Goal: Task Accomplishment & Management: Manage account settings

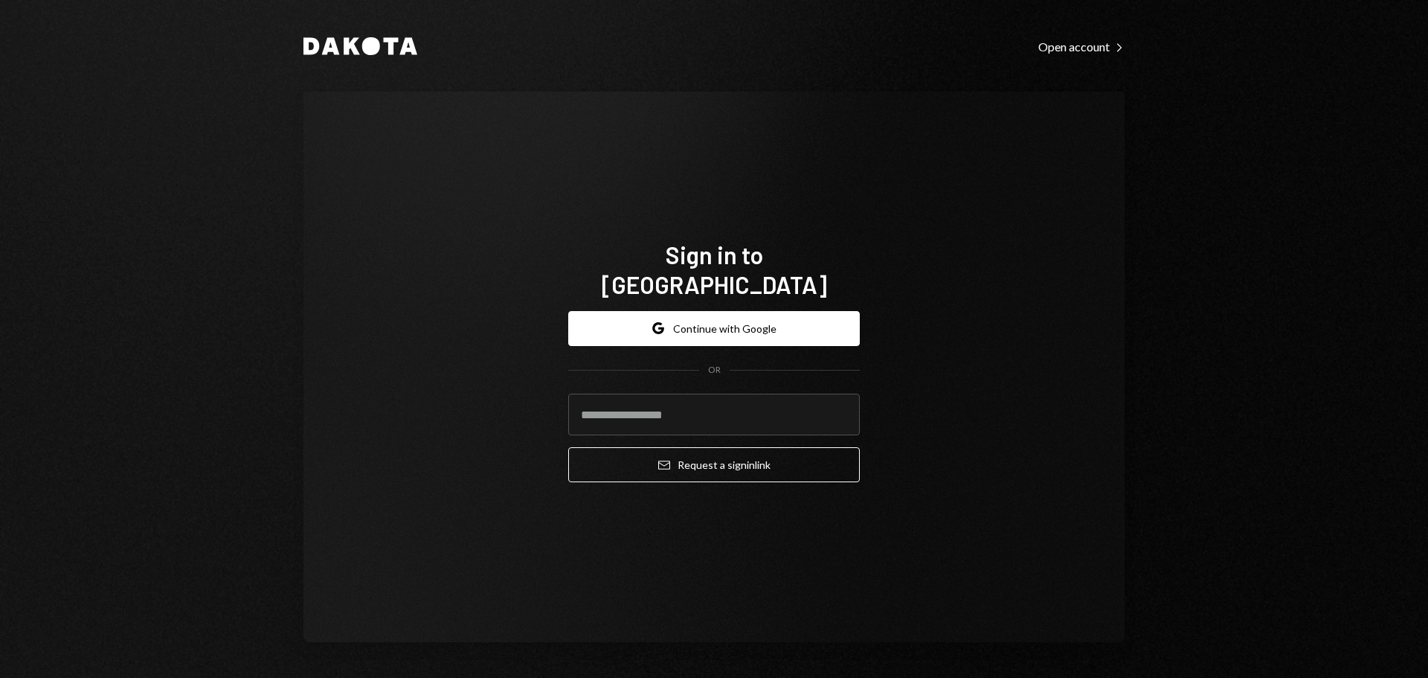
click at [623, 410] on input "email" at bounding box center [714, 415] width 292 height 42
click at [625, 475] on div "**********" at bounding box center [714, 397] width 292 height 196
click at [690, 398] on input "**********" at bounding box center [714, 415] width 292 height 42
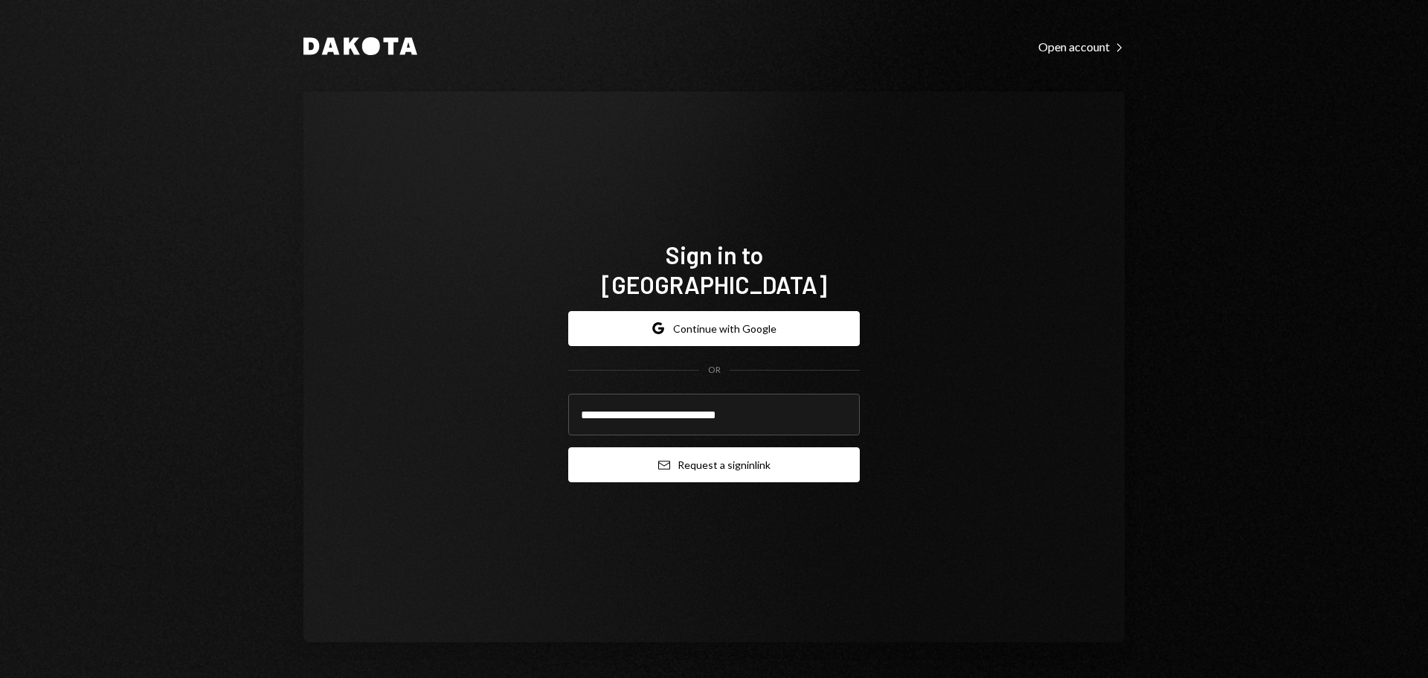
type input "**********"
click at [728, 454] on button "Email Request a sign in link" at bounding box center [714, 464] width 292 height 35
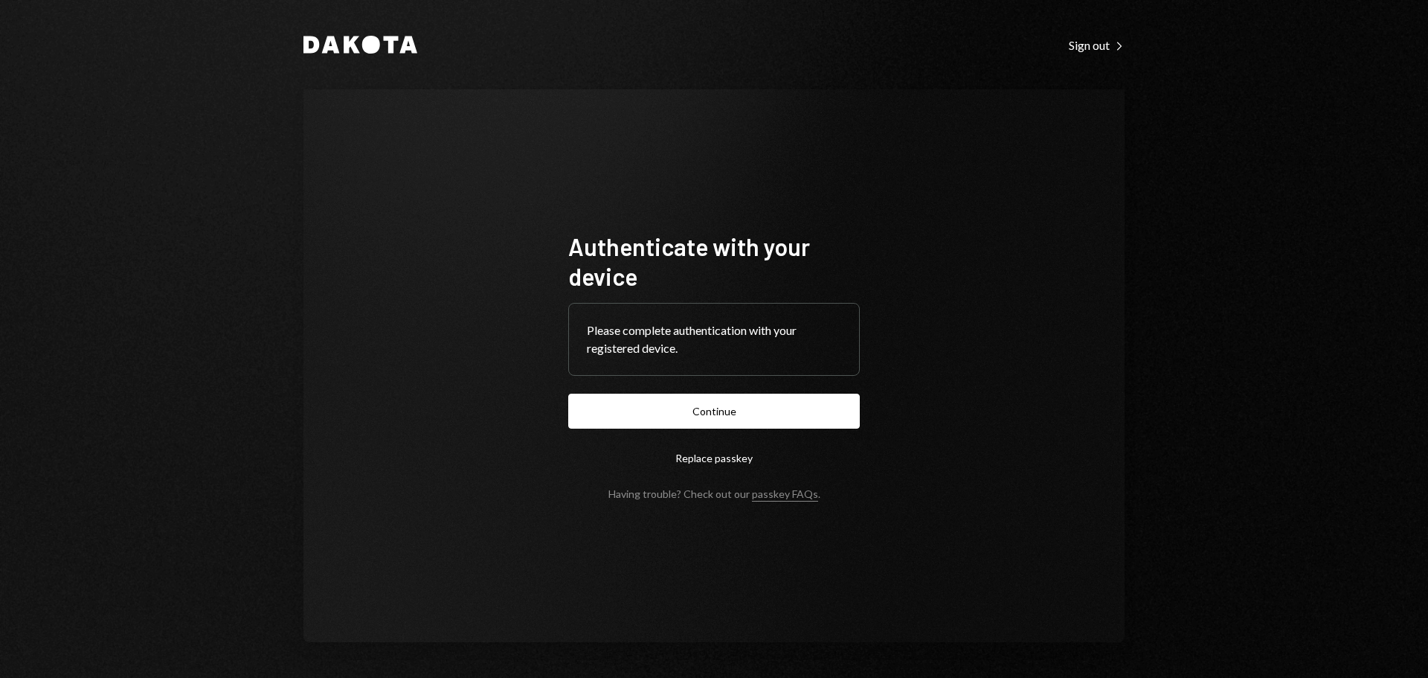
click at [652, 424] on button "Continue" at bounding box center [714, 411] width 292 height 35
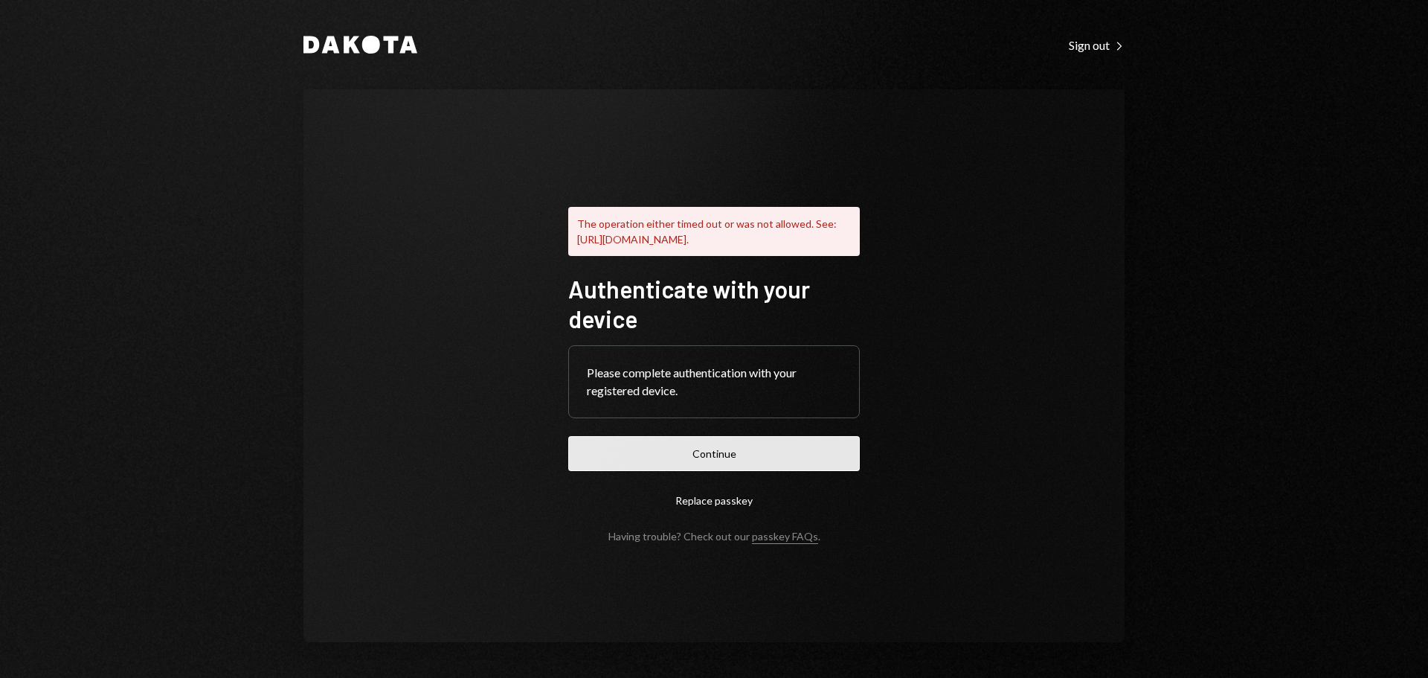
click at [696, 463] on button "Continue" at bounding box center [714, 453] width 292 height 35
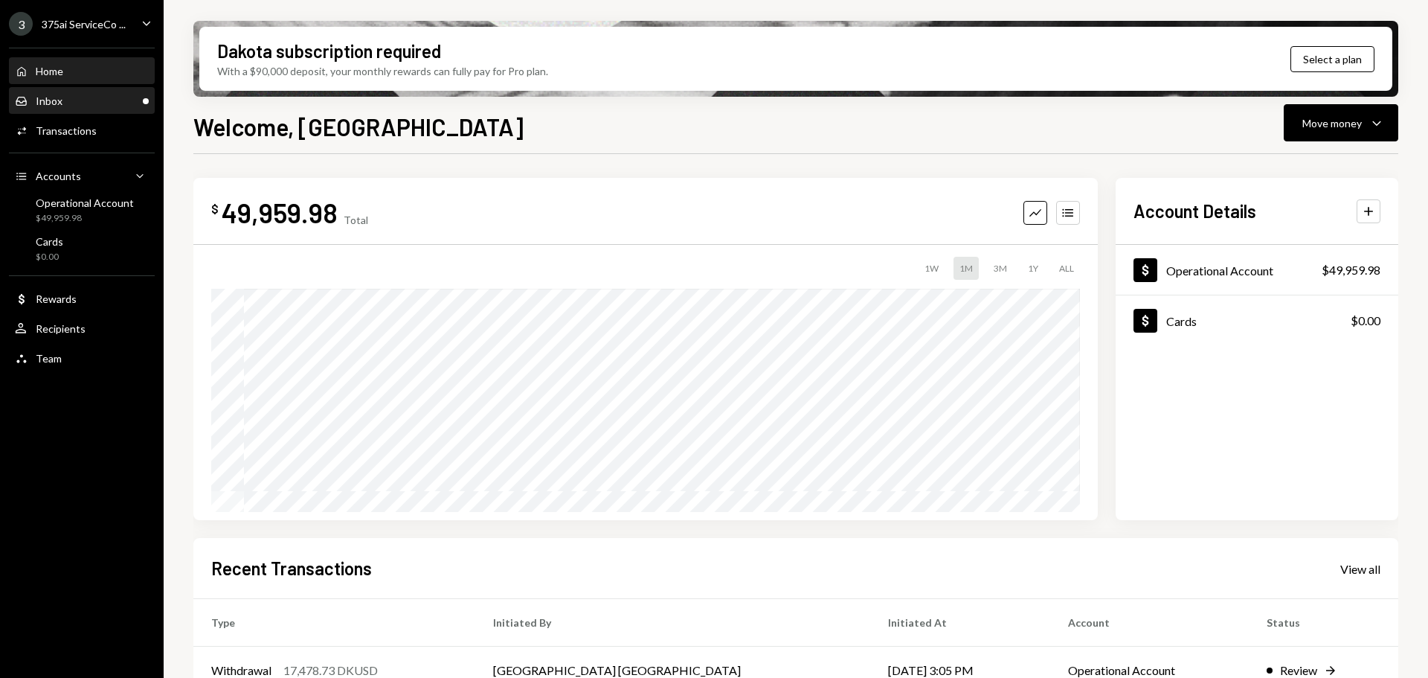
click at [104, 104] on div "Inbox Inbox" at bounding box center [82, 100] width 134 height 13
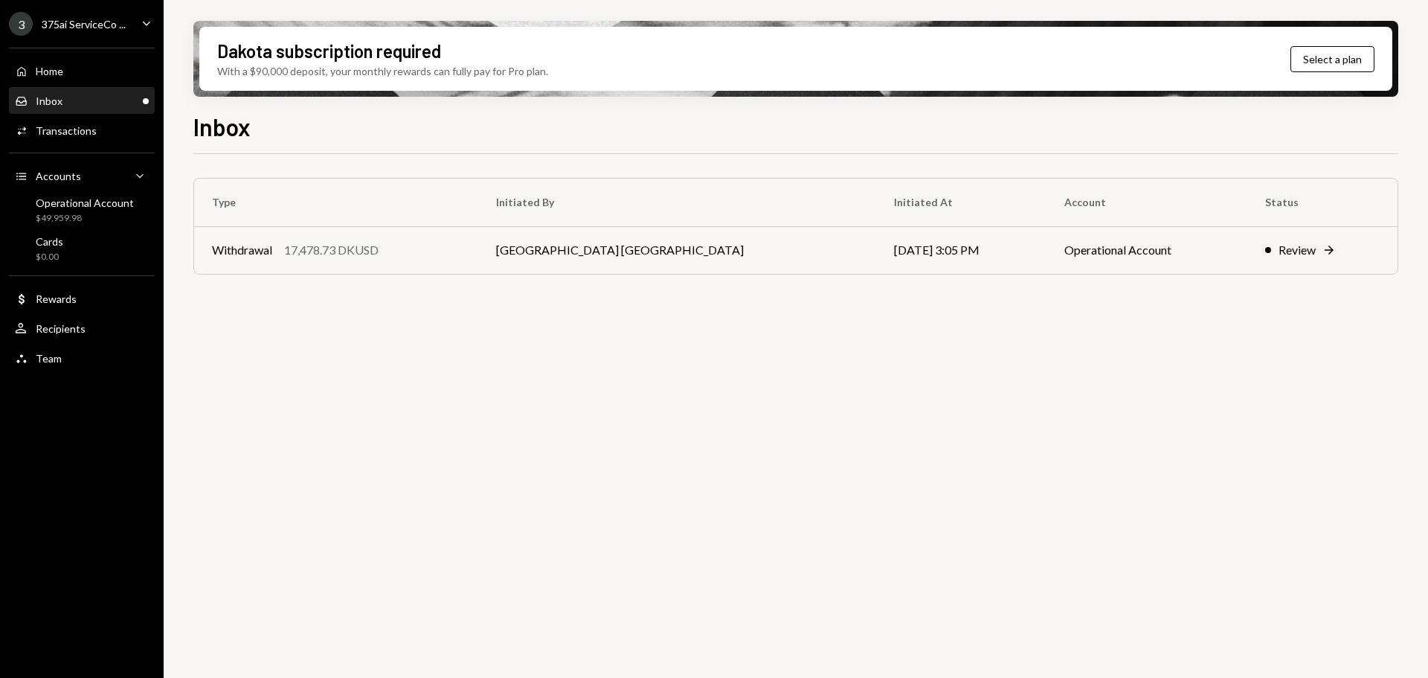
click at [74, 27] on div "375ai ServiceCo ..." at bounding box center [84, 24] width 84 height 13
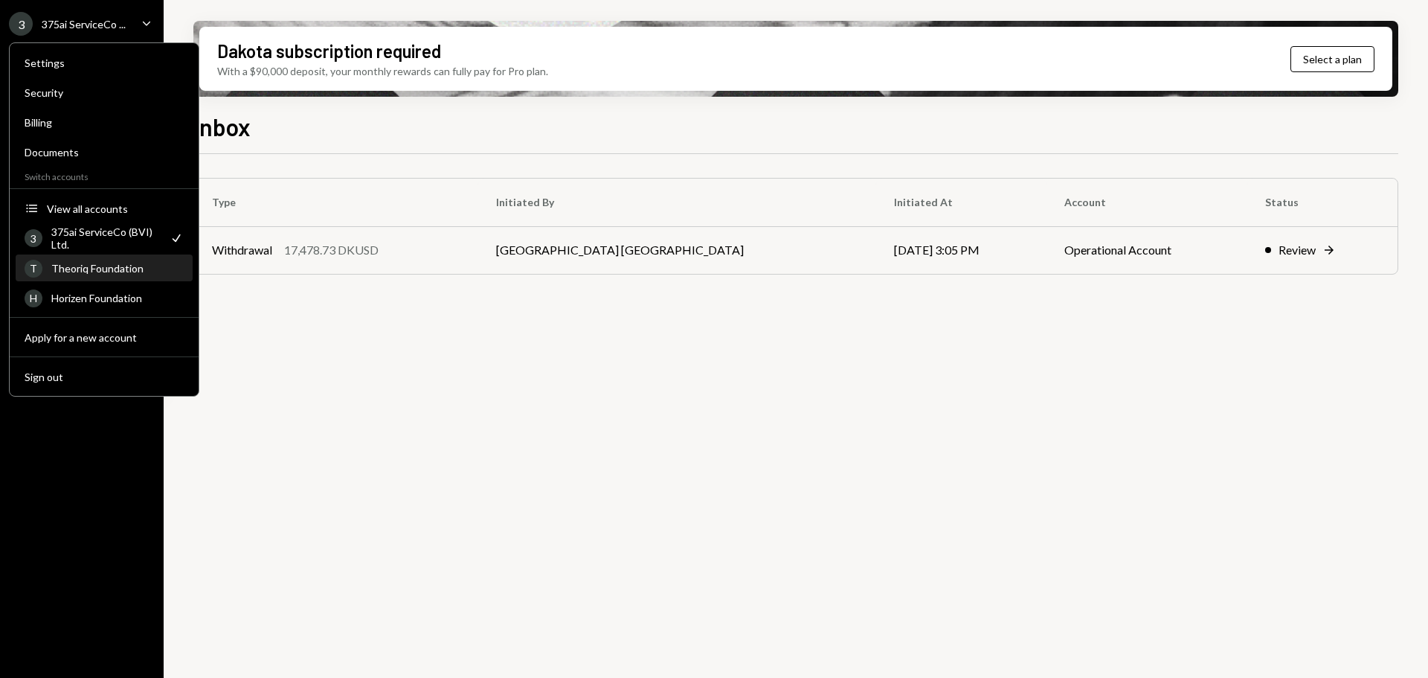
click at [103, 261] on div "T Theoriq Foundation" at bounding box center [104, 268] width 159 height 25
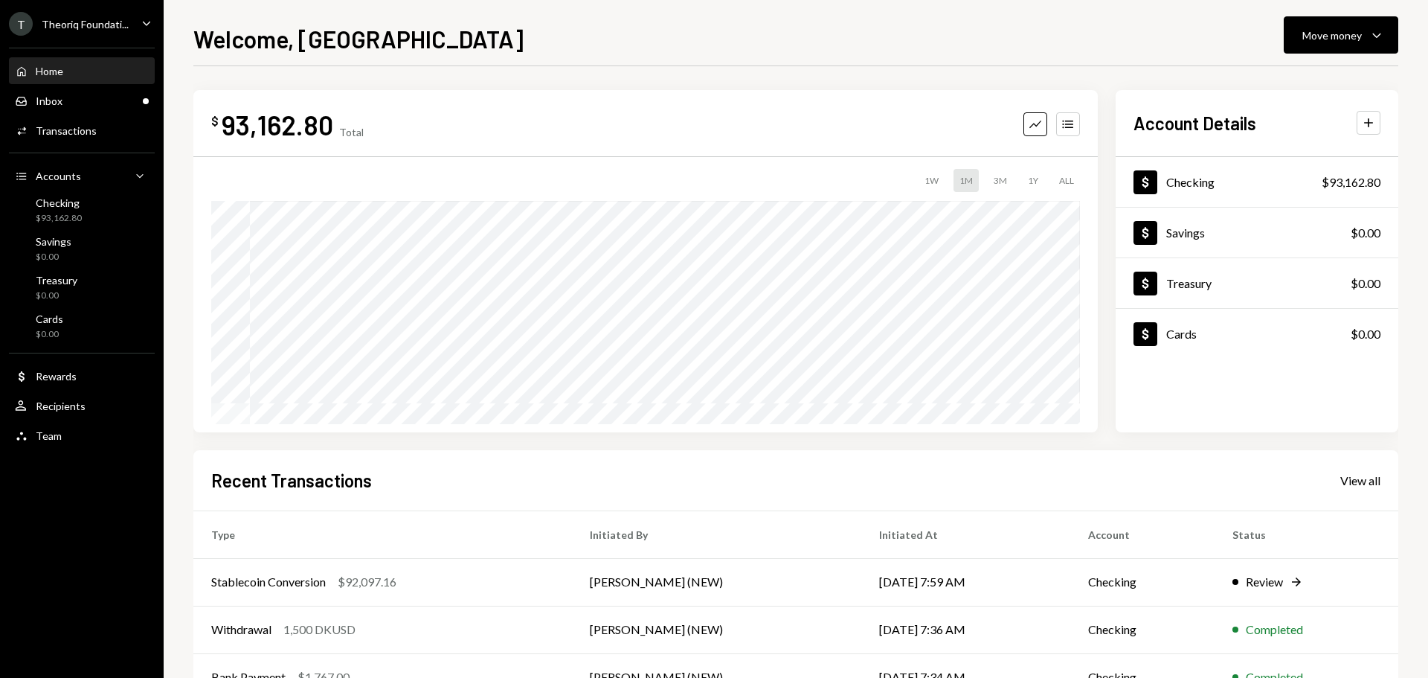
click at [100, 115] on div "Home Home Inbox Inbox Activities Transactions Accounts Accounts Caret Down Chec…" at bounding box center [82, 245] width 164 height 413
click at [95, 100] on div "Inbox Inbox" at bounding box center [82, 100] width 134 height 13
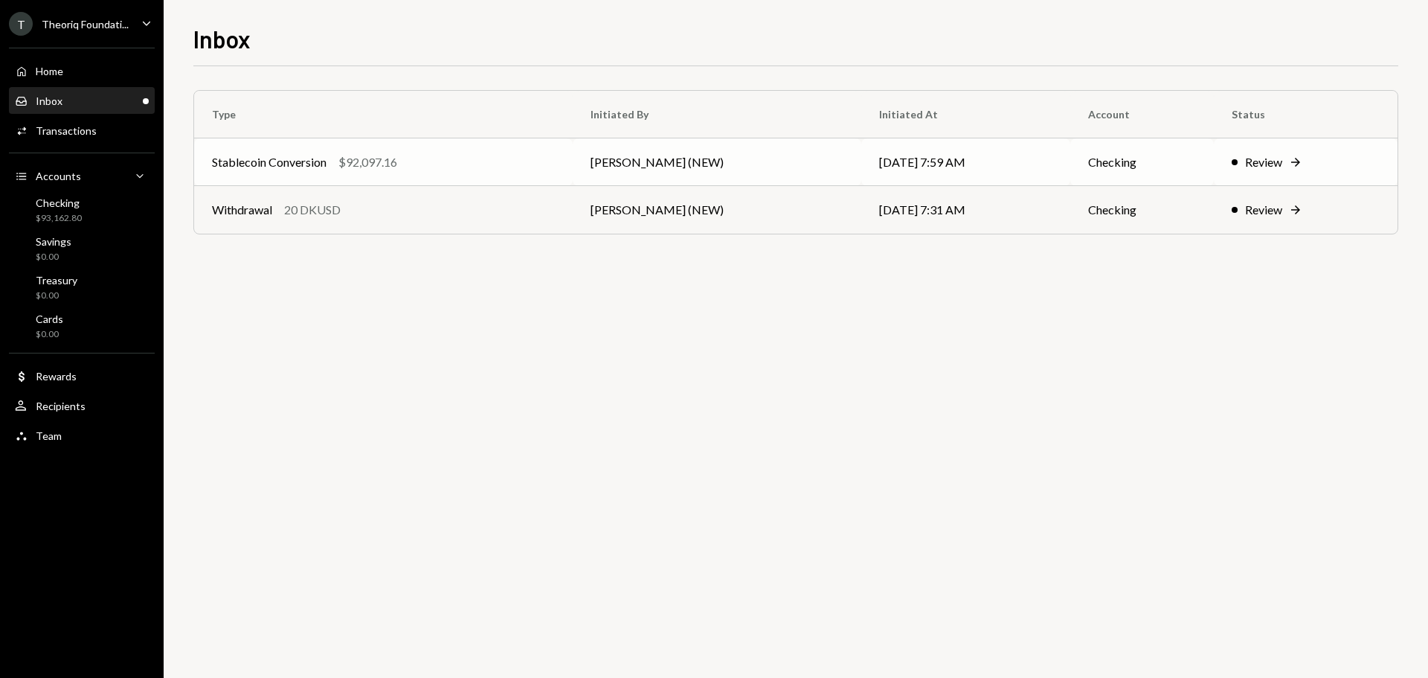
click at [447, 169] on div "Stablecoin Conversion $92,097.16" at bounding box center [383, 162] width 343 height 18
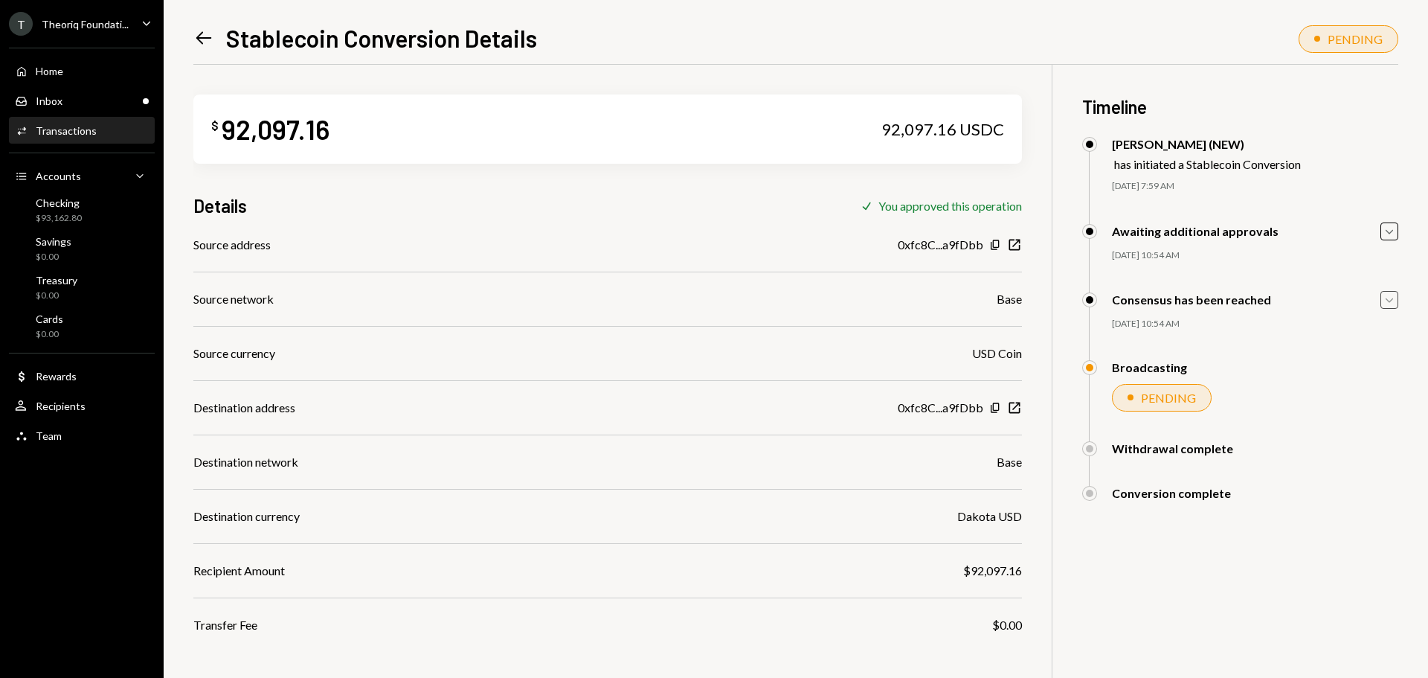
click at [1381, 304] on icon "Caret Down" at bounding box center [1389, 300] width 16 height 16
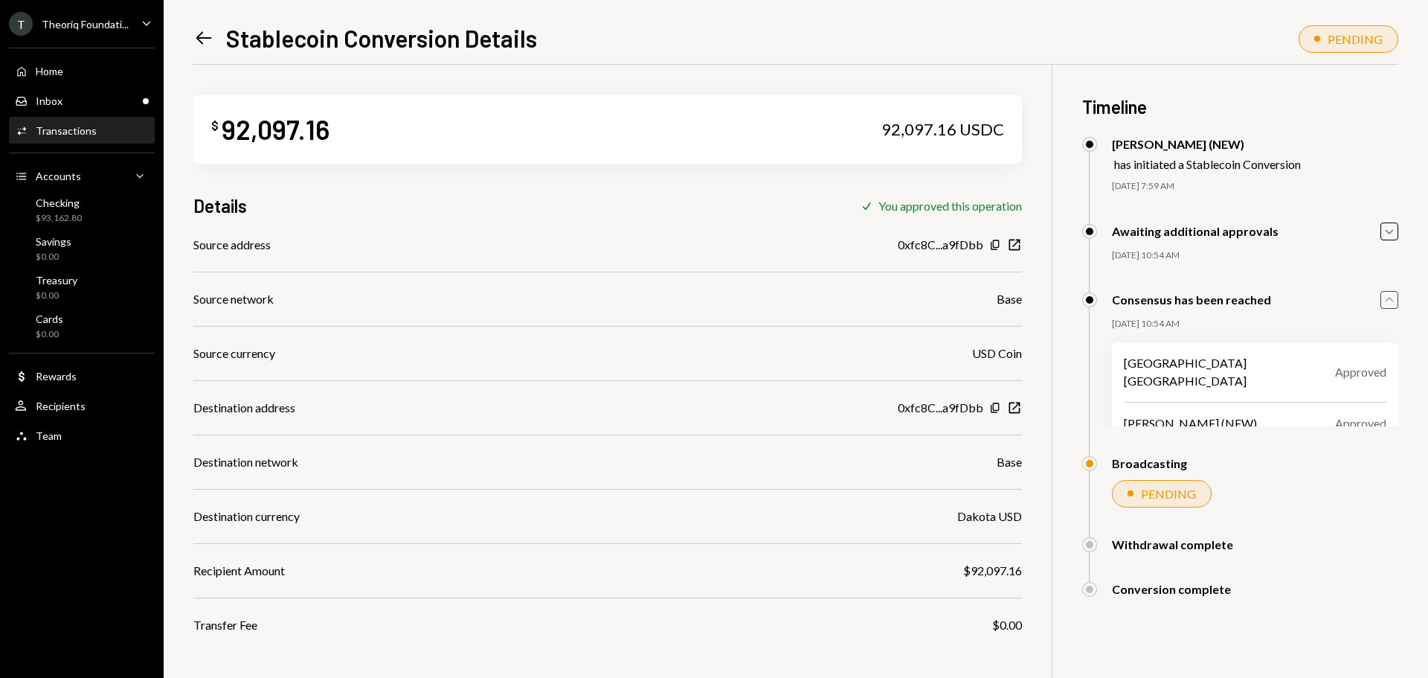
click at [1397, 303] on icon "Caret Up" at bounding box center [1389, 300] width 16 height 16
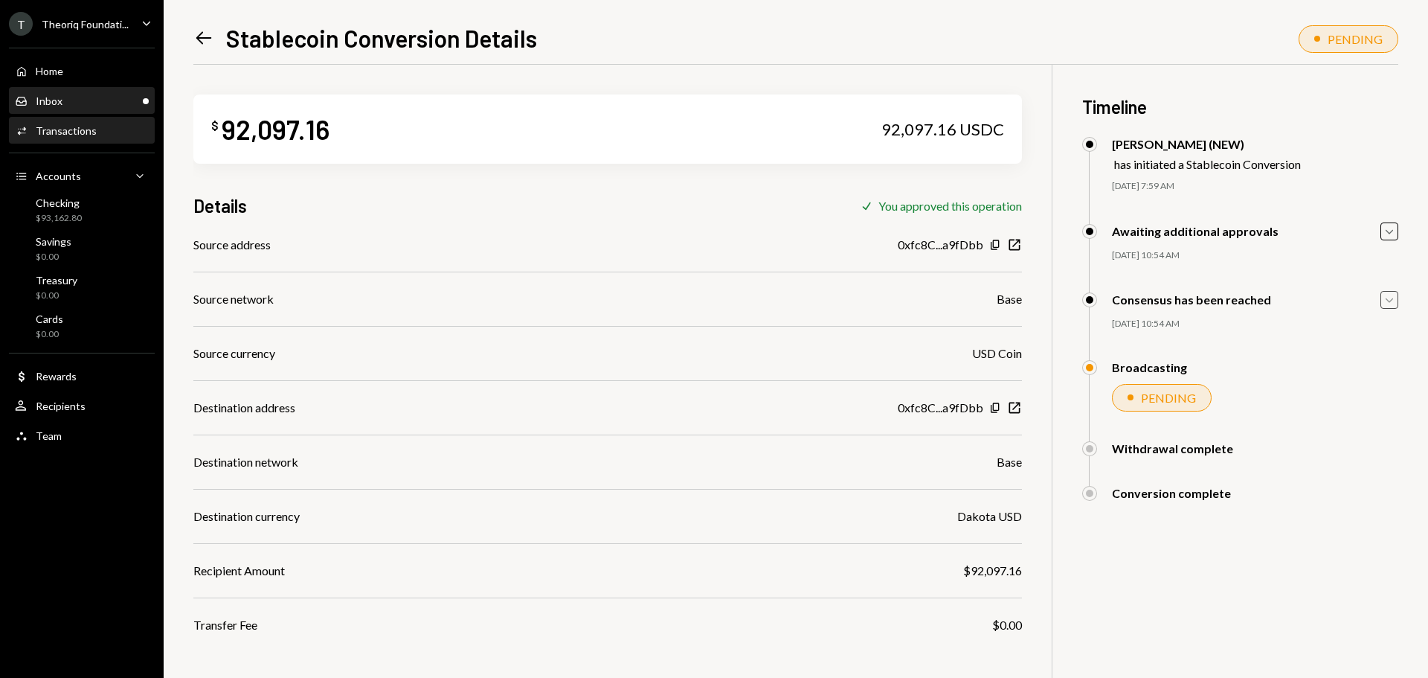
click at [112, 106] on div "Inbox Inbox" at bounding box center [82, 100] width 134 height 13
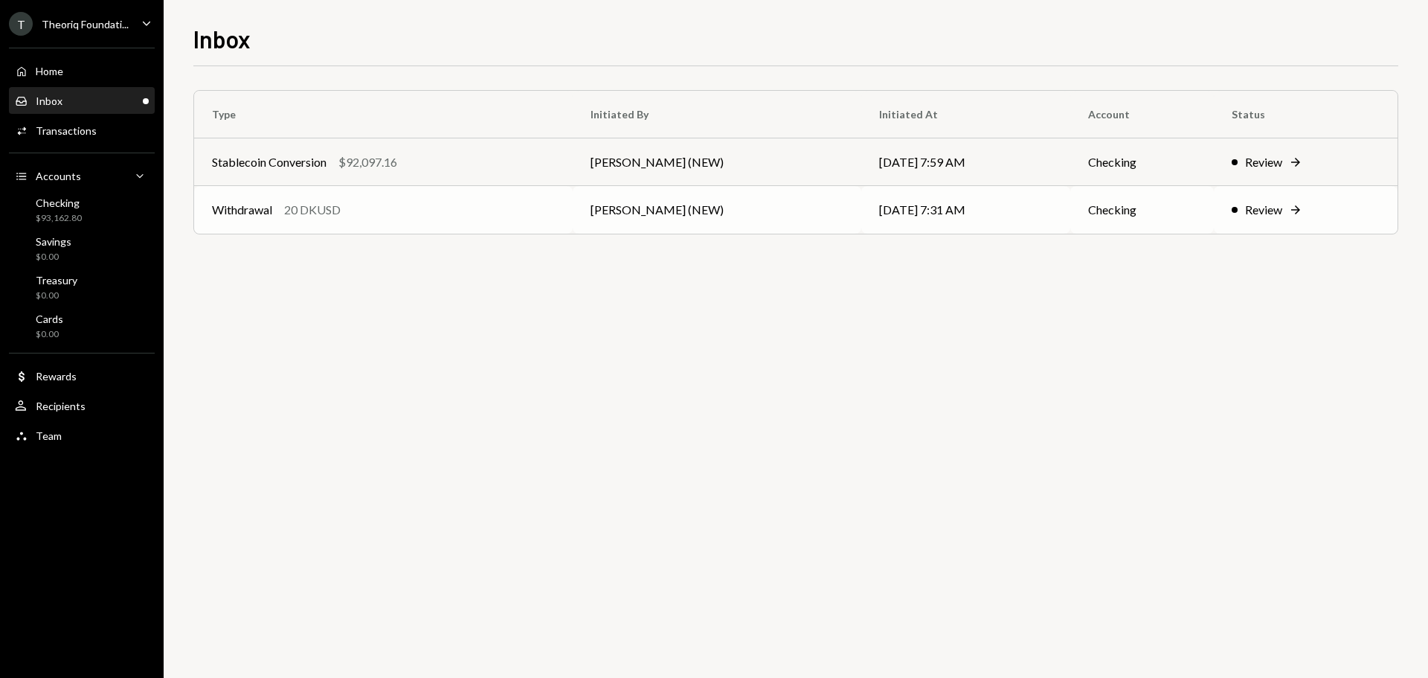
click at [266, 221] on td "Withdrawal 20 DKUSD" at bounding box center [383, 210] width 379 height 48
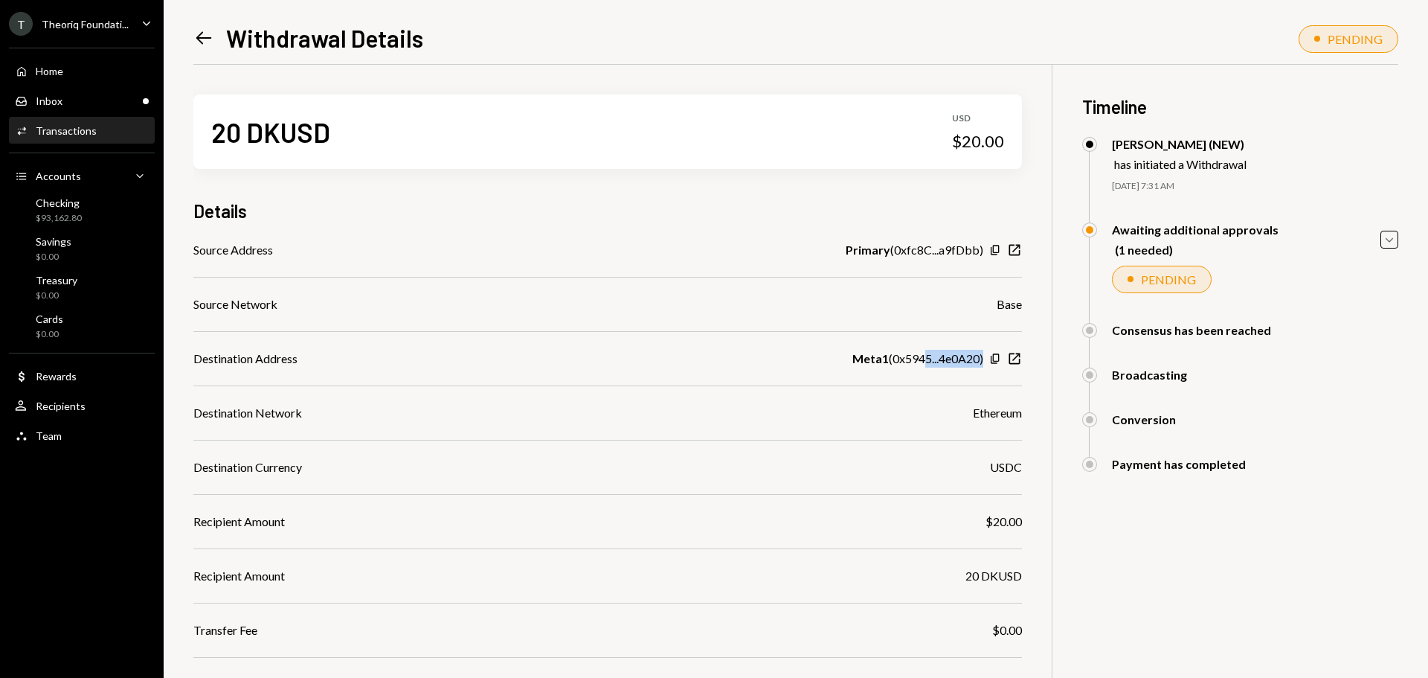
drag, startPoint x: 961, startPoint y: 359, endPoint x: 989, endPoint y: 361, distance: 27.6
click at [988, 360] on div "Meta1 ( 0x5945...4e0A20 ) Copy New Window" at bounding box center [937, 359] width 170 height 18
click at [937, 359] on div "Meta1 ( 0x5945...4e0A20 )" at bounding box center [917, 359] width 131 height 18
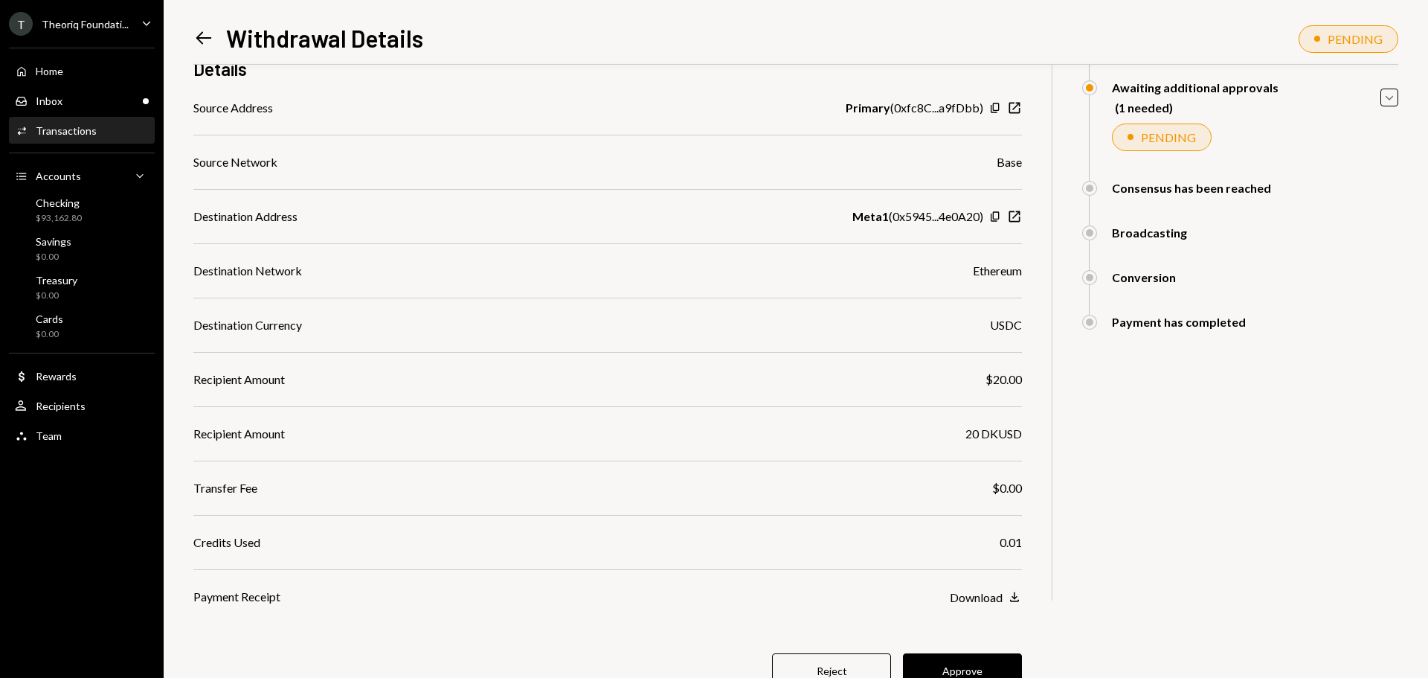
scroll to position [200, 0]
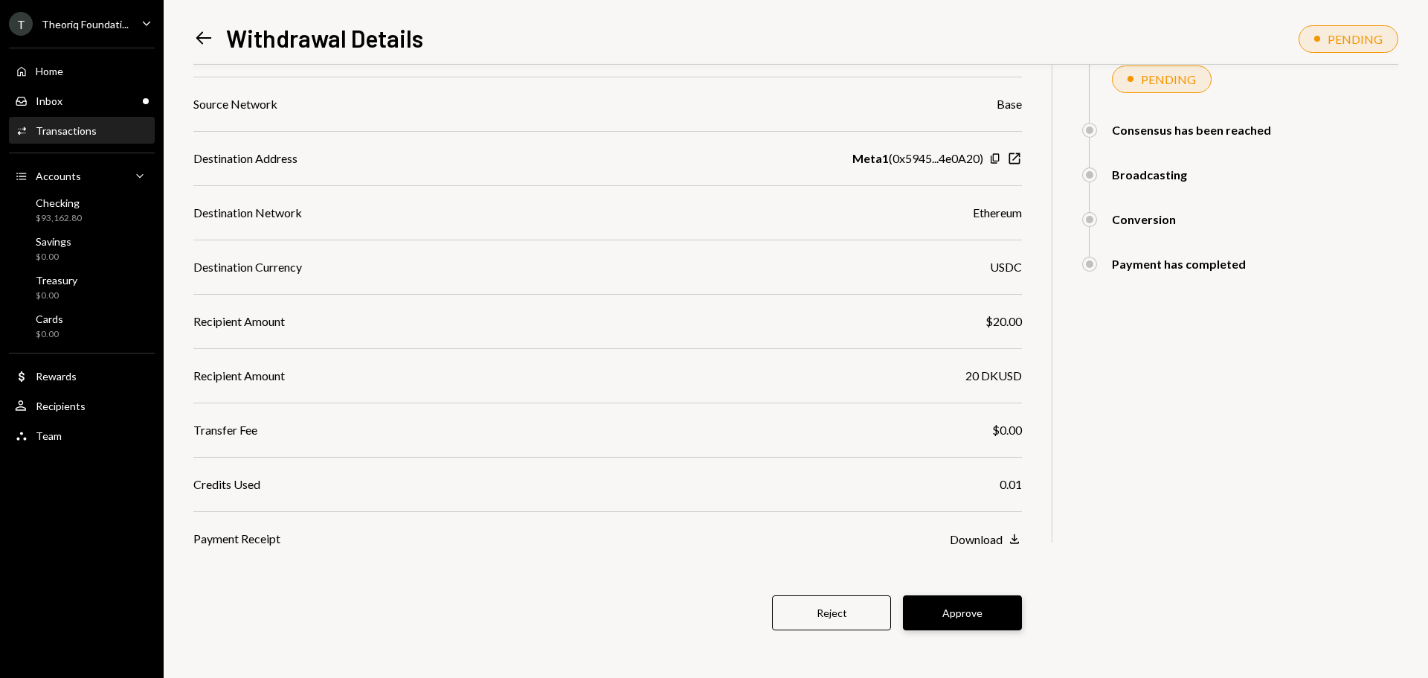
click at [919, 598] on button "Approve" at bounding box center [962, 612] width 119 height 35
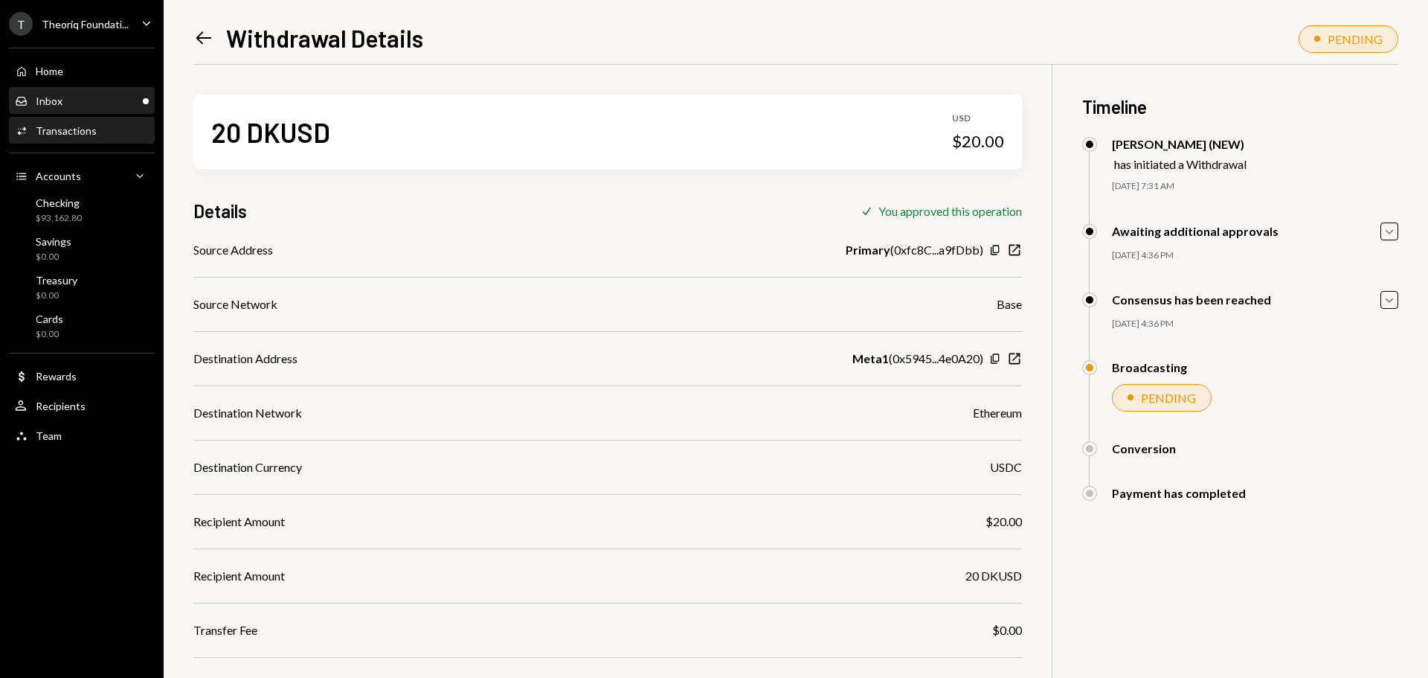
click at [113, 98] on div "Inbox Inbox" at bounding box center [82, 100] width 134 height 13
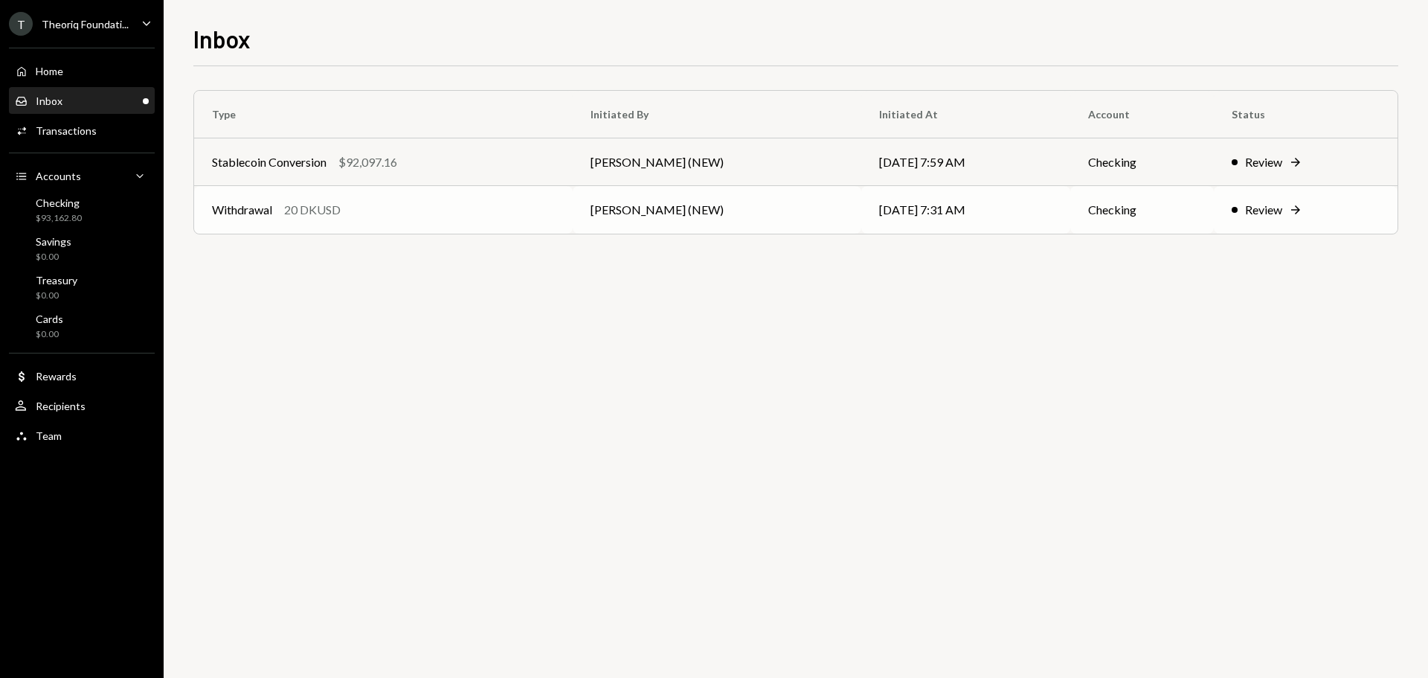
click at [578, 201] on td "[PERSON_NAME] (NEW)" at bounding box center [717, 210] width 289 height 48
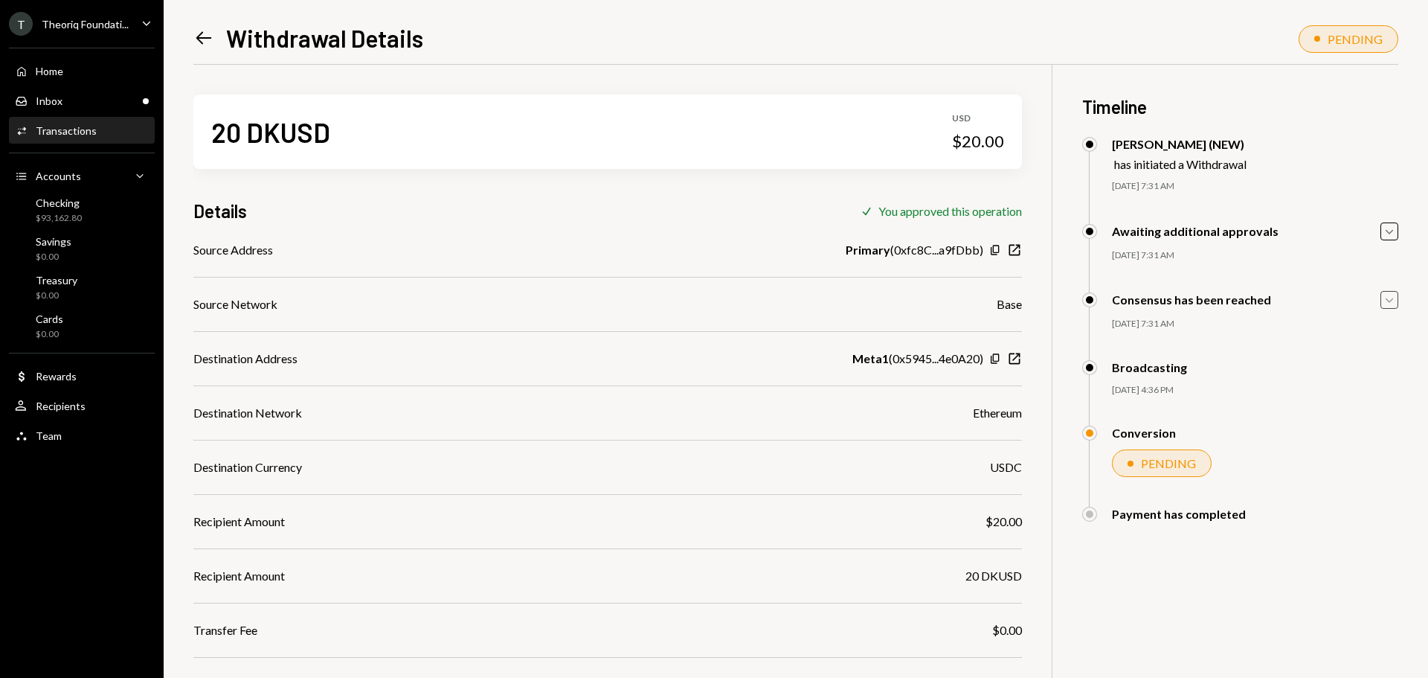
click at [1391, 304] on icon "Caret Down" at bounding box center [1389, 300] width 16 height 16
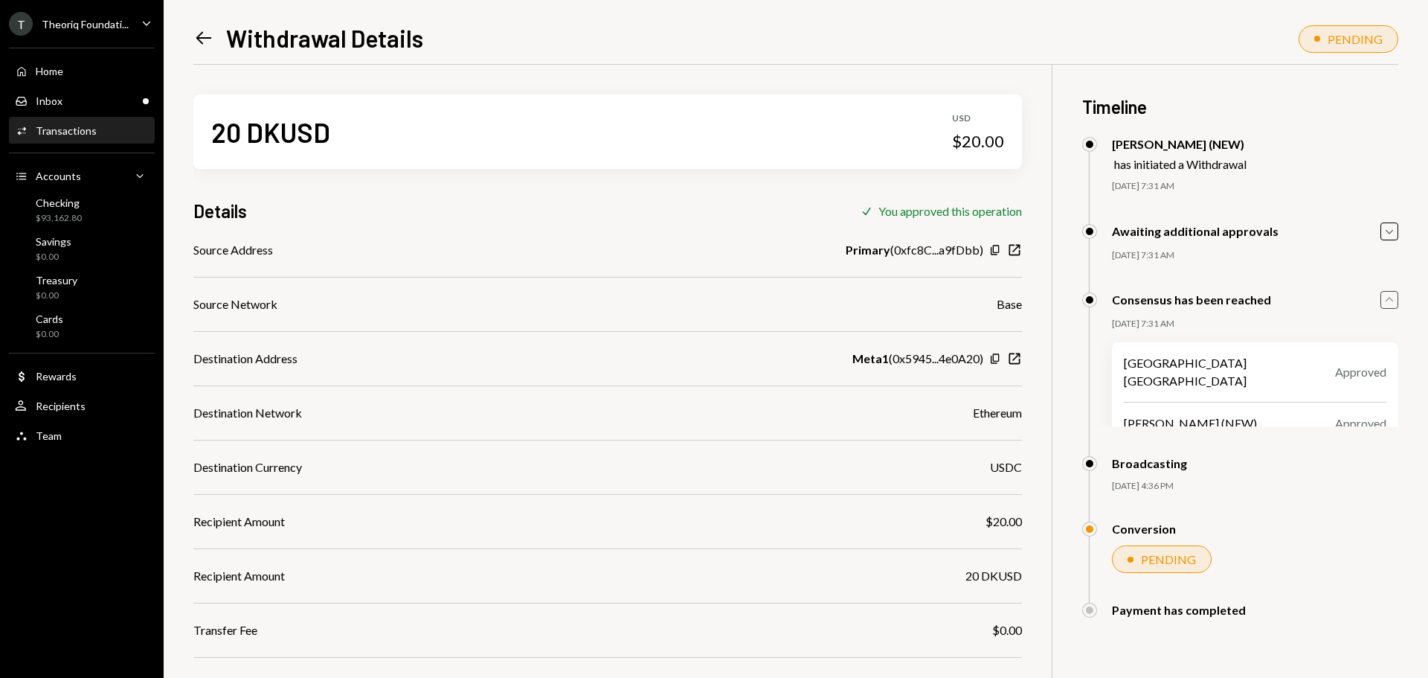
click at [1391, 304] on icon "Caret Up" at bounding box center [1389, 300] width 16 height 16
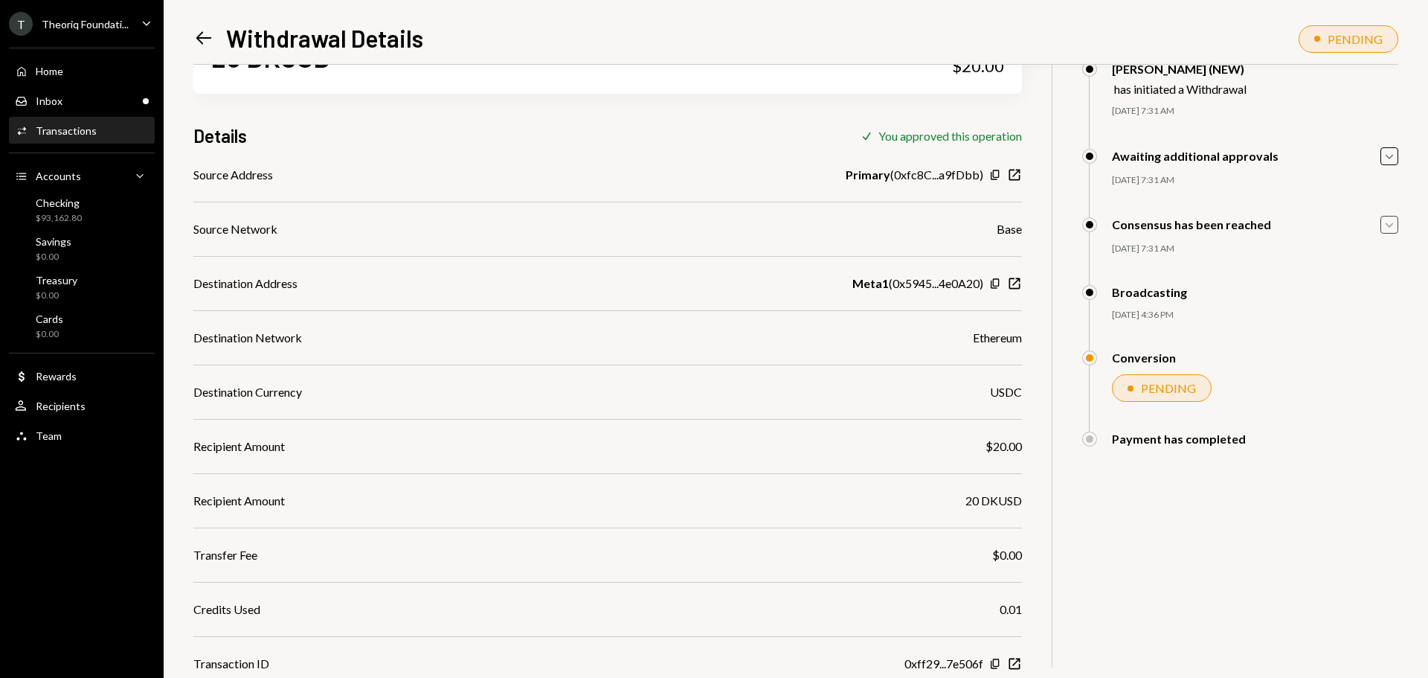
scroll to position [124, 0]
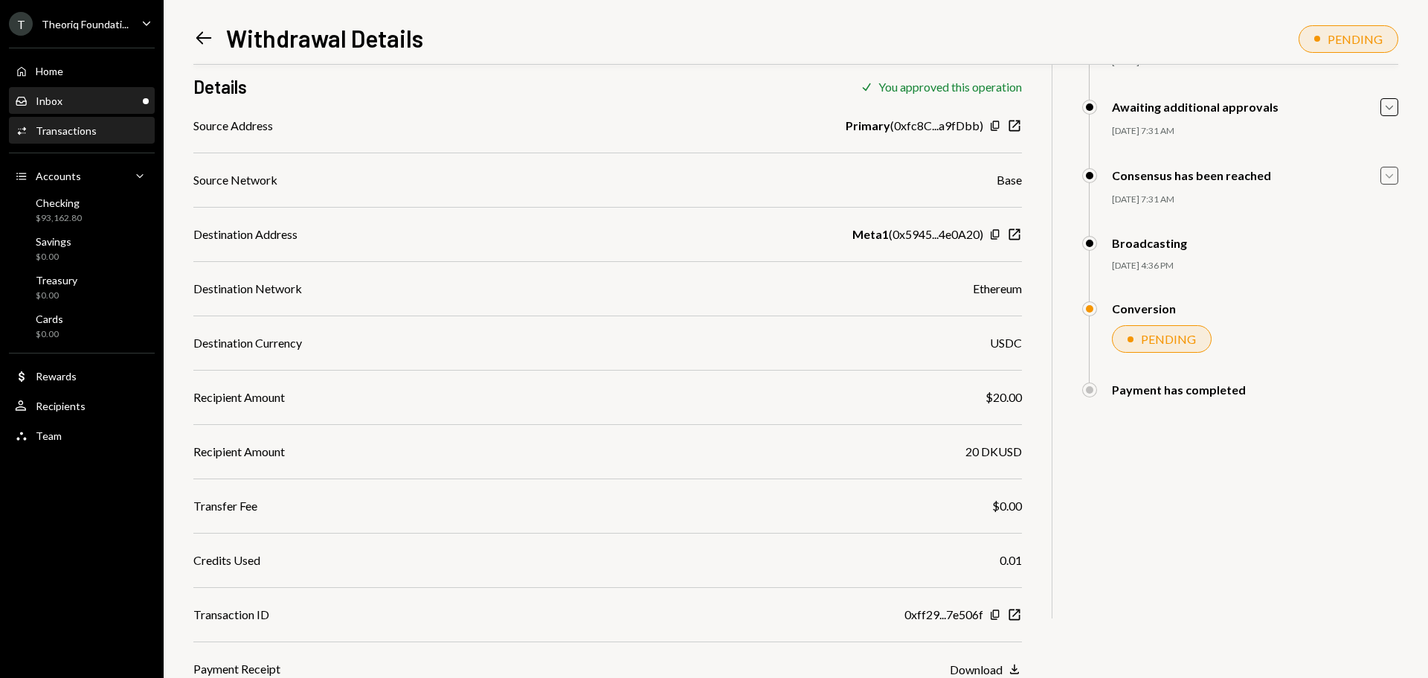
click at [105, 109] on div "Inbox Inbox" at bounding box center [82, 101] width 134 height 25
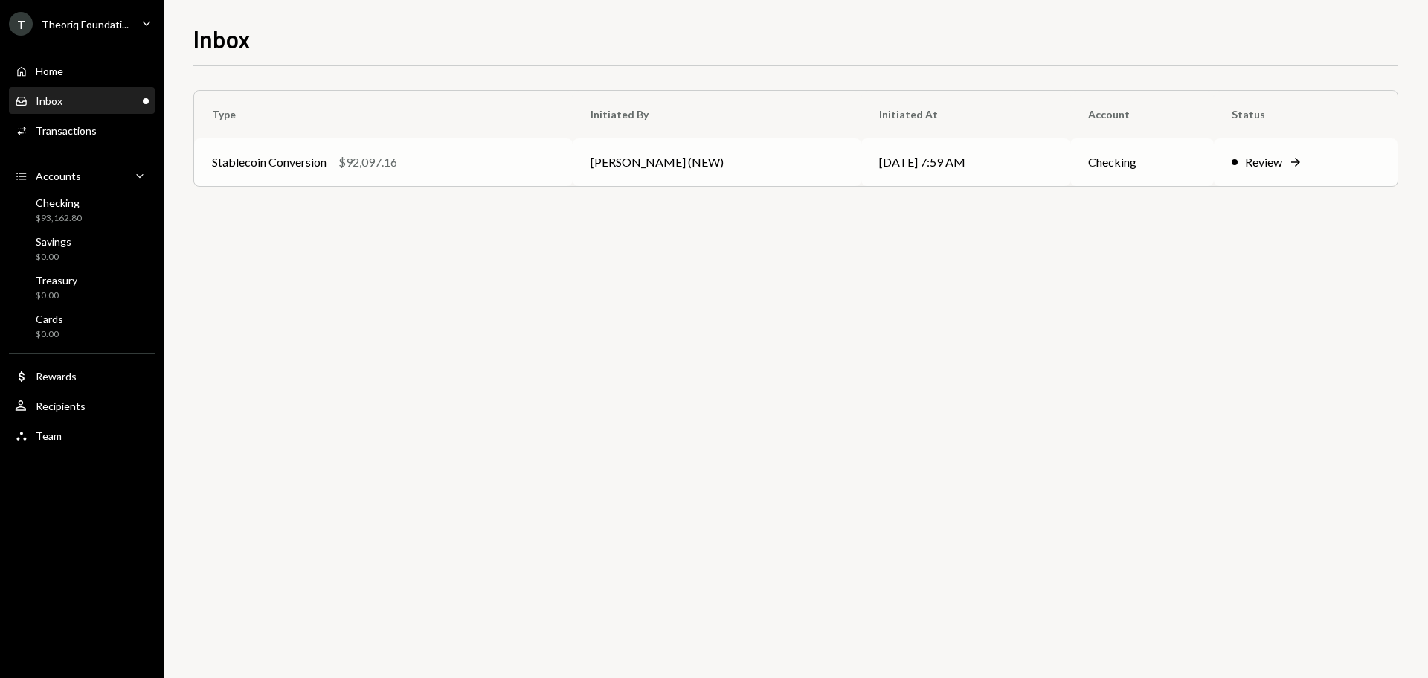
click at [343, 175] on td "Stablecoin Conversion $92,097.16" at bounding box center [383, 162] width 379 height 48
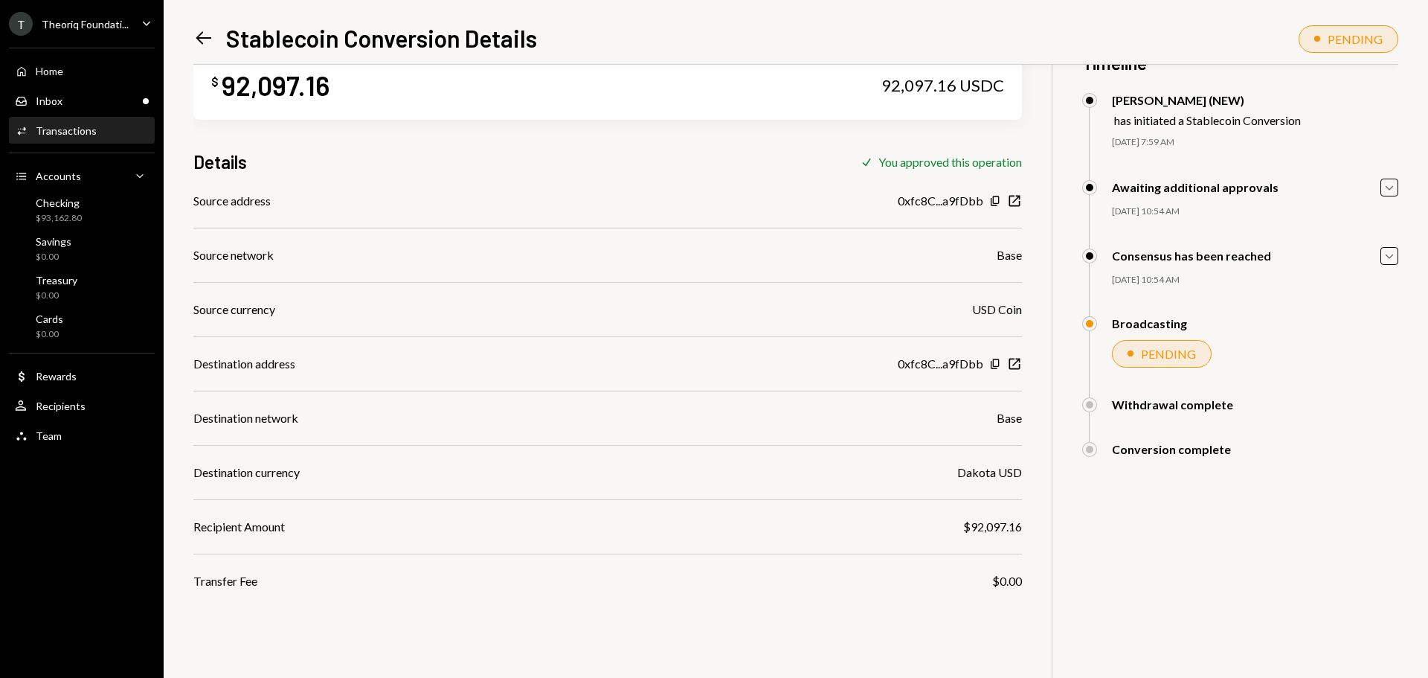
scroll to position [65, 0]
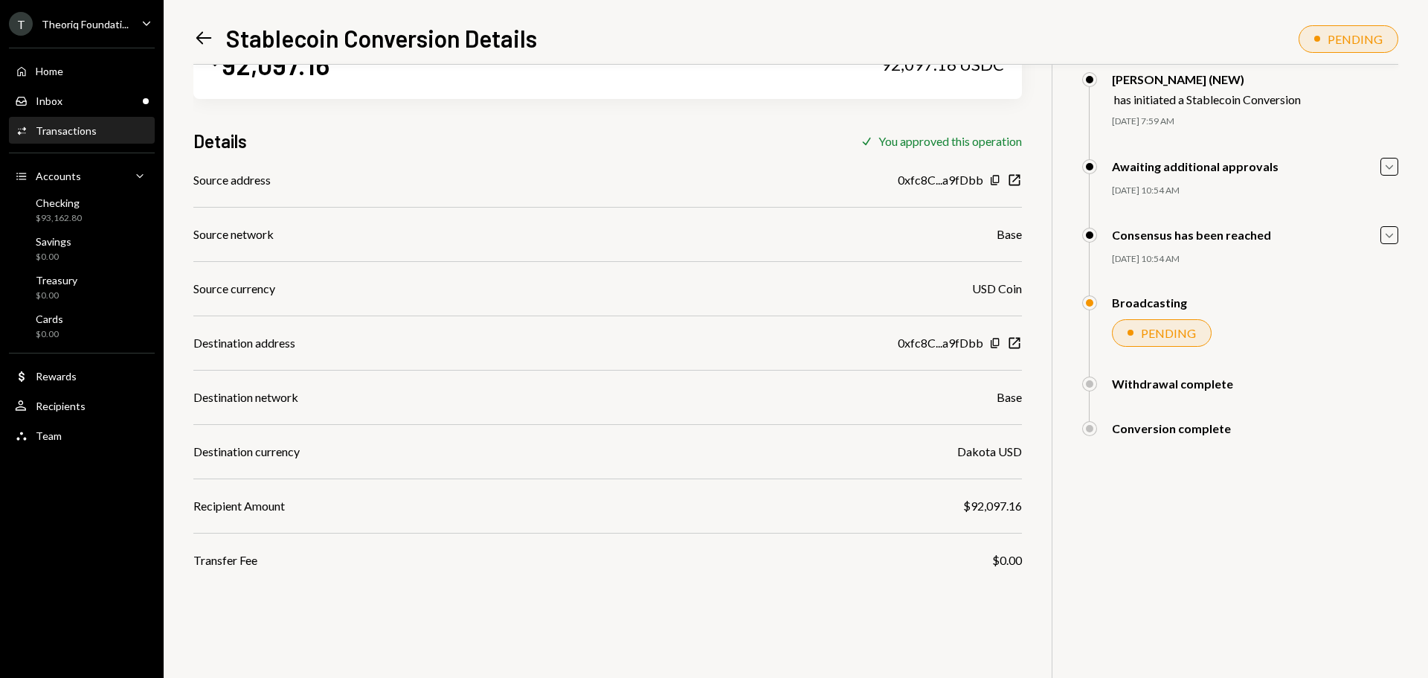
click at [998, 552] on div "$0.00" at bounding box center [1007, 560] width 30 height 18
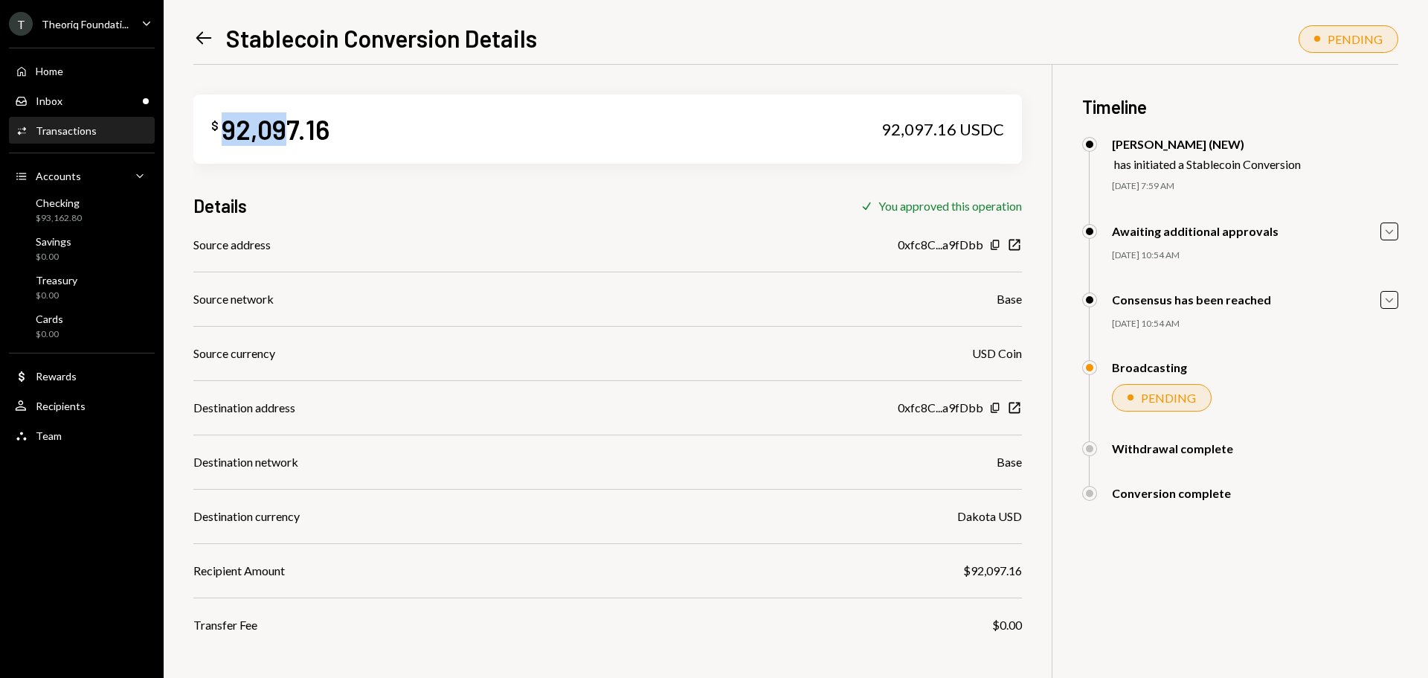
drag, startPoint x: 225, startPoint y: 129, endPoint x: 291, endPoint y: 128, distance: 65.5
click at [291, 128] on div "92,097.16" at bounding box center [276, 128] width 108 height 33
click at [289, 130] on div "92,097.16" at bounding box center [276, 128] width 108 height 33
click at [87, 214] on div "Checking $93,162.80" at bounding box center [82, 210] width 134 height 28
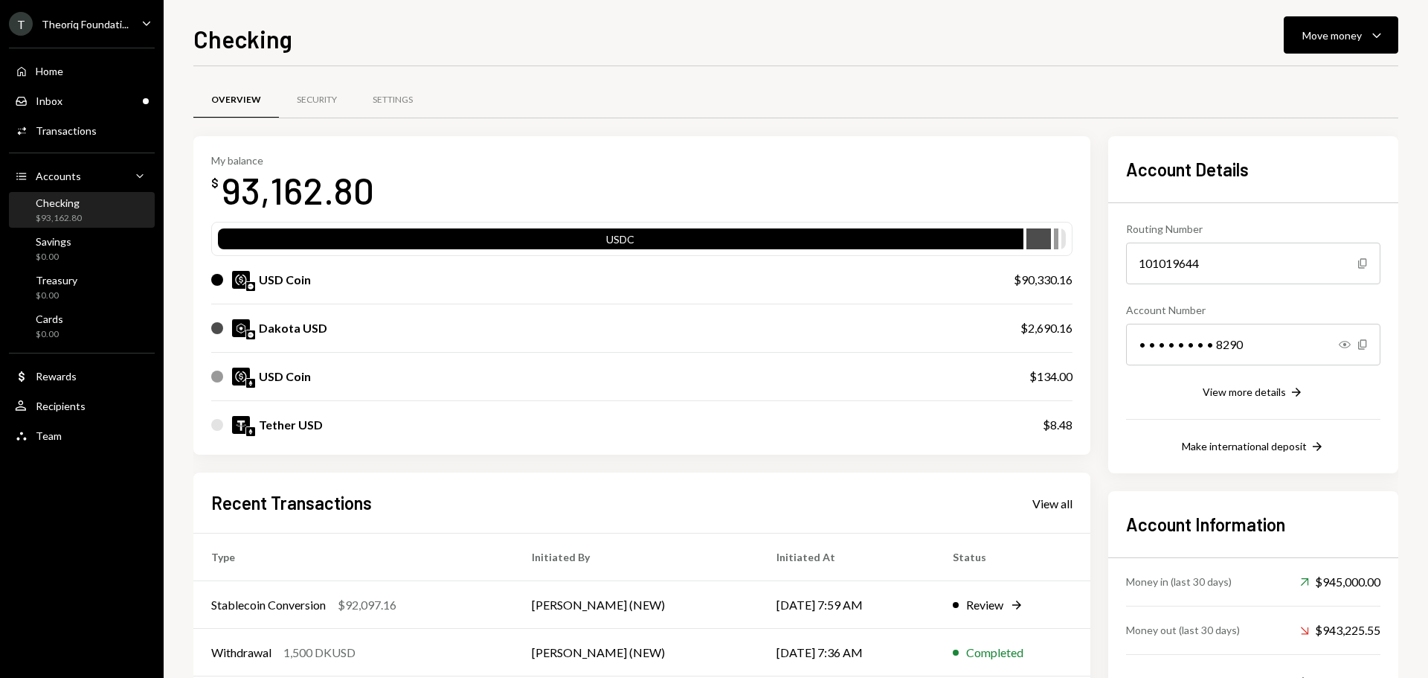
click at [124, 38] on ul "T Theoriq Foundati... Caret Down Home Home Inbox Inbox Activities Transactions …" at bounding box center [82, 226] width 164 height 452
click at [121, 27] on div "Theoriq Foundati..." at bounding box center [85, 24] width 87 height 13
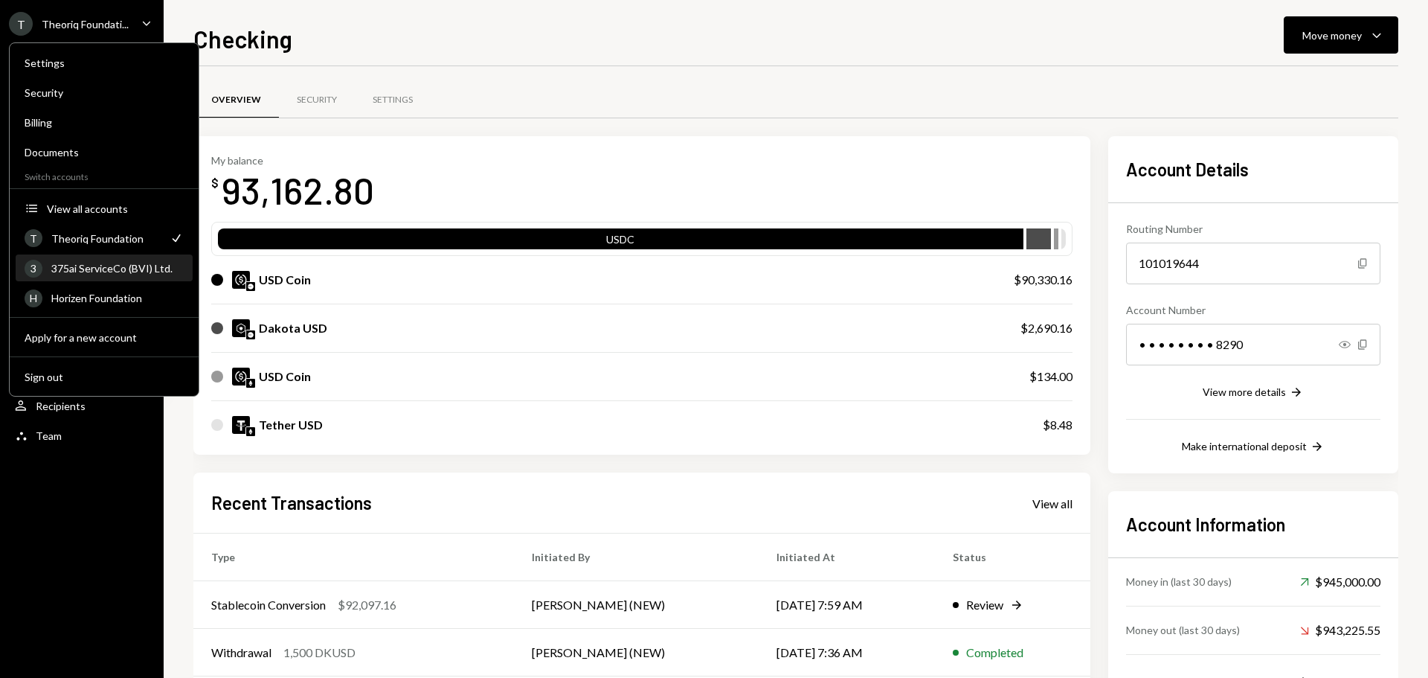
click at [91, 272] on div "375ai ServiceCo (BVI) Ltd." at bounding box center [117, 268] width 132 height 13
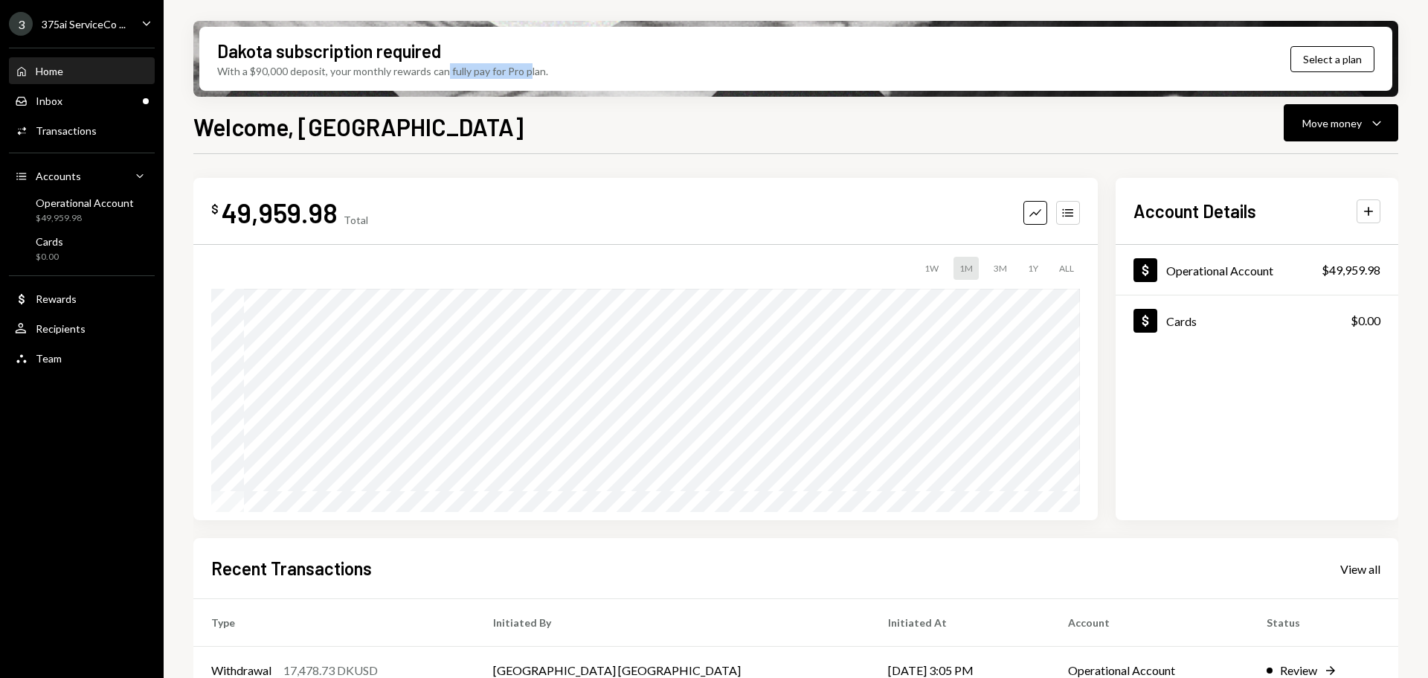
drag, startPoint x: 446, startPoint y: 76, endPoint x: 529, endPoint y: 77, distance: 83.3
click at [528, 77] on div "With a $90,000 deposit, your monthly rewards can fully pay for Pro plan." at bounding box center [382, 71] width 331 height 16
drag, startPoint x: 239, startPoint y: 72, endPoint x: 305, endPoint y: 74, distance: 66.2
click at [300, 74] on div "With a $90,000 deposit, your monthly rewards can fully pay for Pro plan." at bounding box center [382, 71] width 331 height 16
click at [323, 74] on div "With a $90,000 deposit, your monthly rewards can fully pay for Pro plan." at bounding box center [382, 71] width 331 height 16
